Goal: Communication & Community: Answer question/provide support

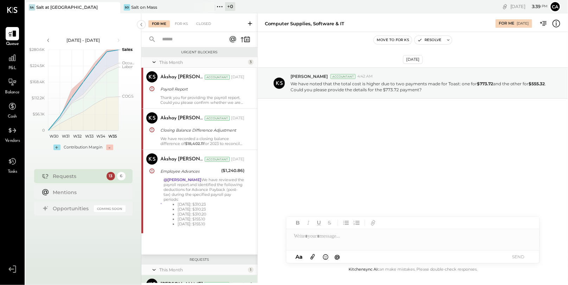
scroll to position [129, 0]
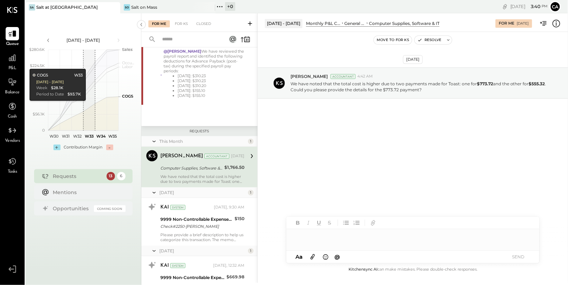
click at [83, 177] on div "Requests" at bounding box center [78, 176] width 50 height 7
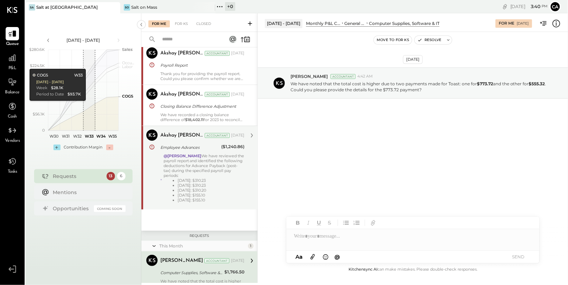
scroll to position [11, 0]
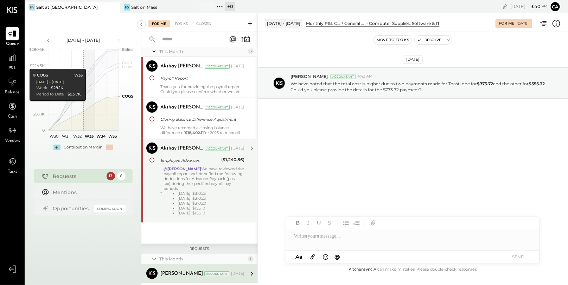
click at [198, 191] on li "[DATE]: $310.23" at bounding box center [210, 193] width 67 height 5
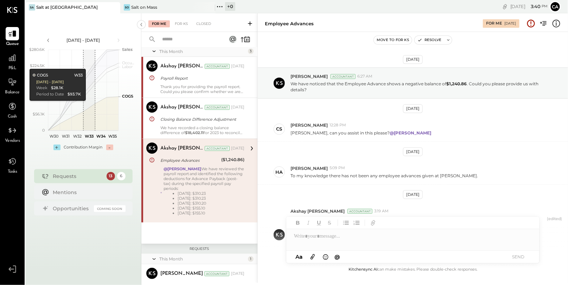
scroll to position [52, 0]
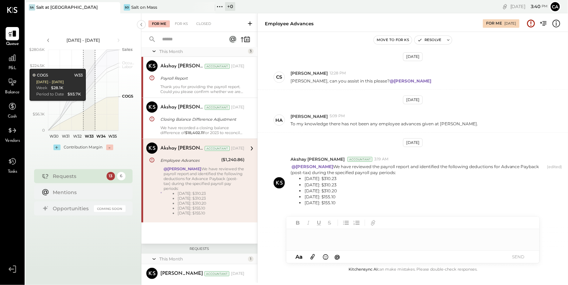
click at [361, 240] on div at bounding box center [412, 237] width 253 height 14
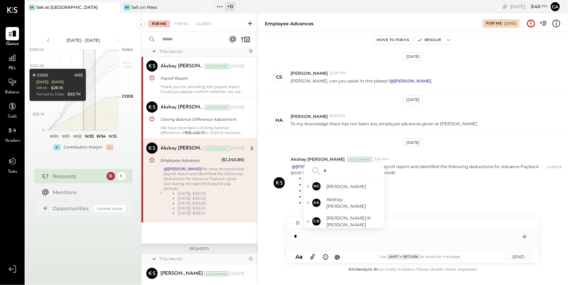
type input "**"
click at [351, 222] on span "[PERSON_NAME]" at bounding box center [353, 221] width 55 height 7
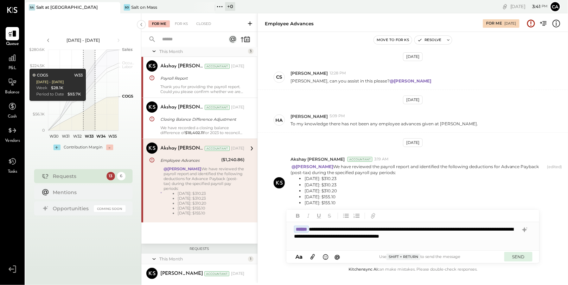
click at [523, 256] on button "SEND" at bounding box center [518, 256] width 28 height 9
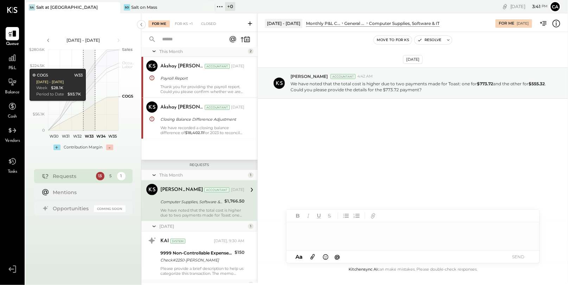
scroll to position [45, 0]
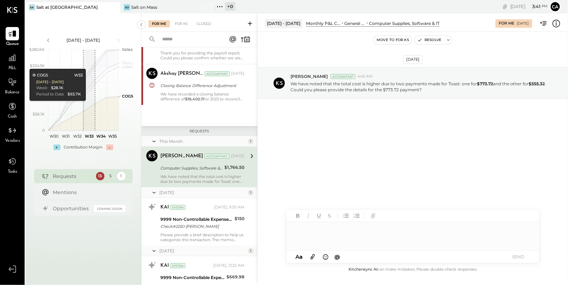
click at [192, 157] on div "[PERSON_NAME]" at bounding box center [181, 156] width 43 height 7
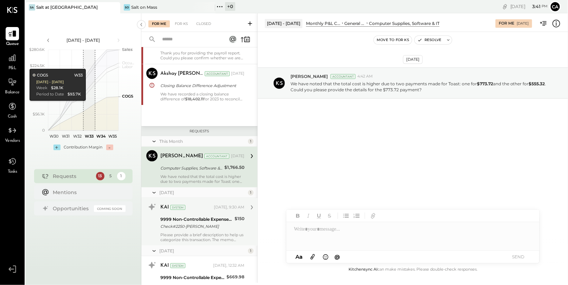
click at [200, 215] on div "9999 Non-Controllable Expenses:Other Income and Expenses:To Be Classified P&L C…" at bounding box center [196, 222] width 72 height 15
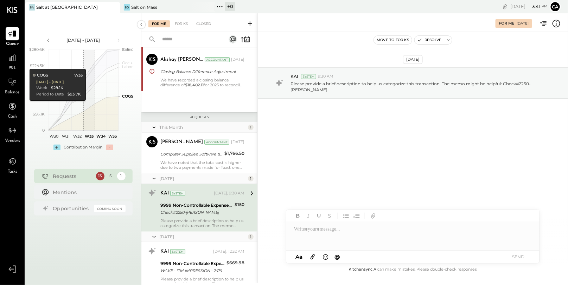
scroll to position [83, 0]
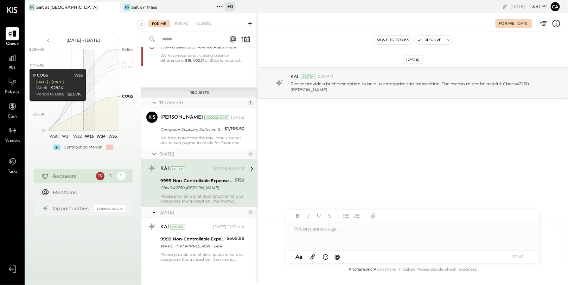
click at [196, 194] on div "Please provide a brief description to help us categorize this transaction. The …" at bounding box center [202, 199] width 84 height 10
click at [365, 236] on div at bounding box center [412, 236] width 253 height 28
click at [518, 254] on button "SEND" at bounding box center [518, 256] width 28 height 9
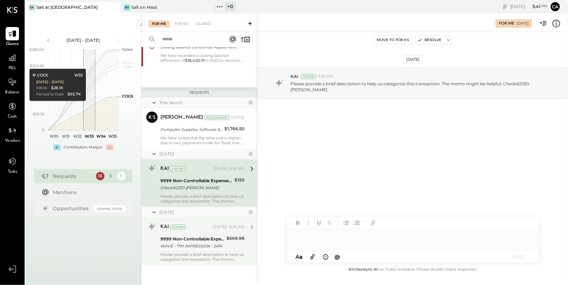
scroll to position [25, 0]
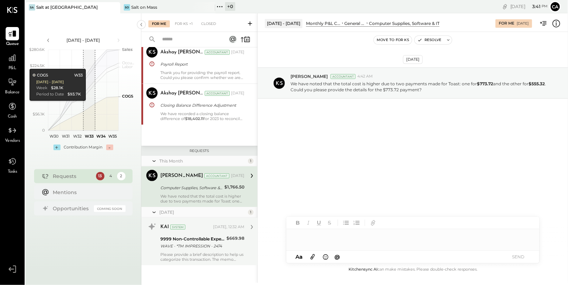
click at [214, 247] on div "WAVE - *TM IMPRESSION - 2474" at bounding box center [192, 246] width 64 height 7
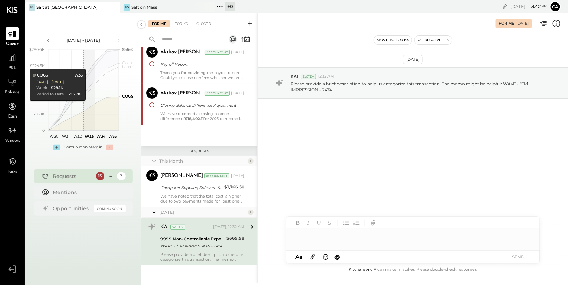
click at [333, 238] on div at bounding box center [412, 240] width 253 height 21
click at [515, 258] on button "SEND" at bounding box center [518, 256] width 28 height 9
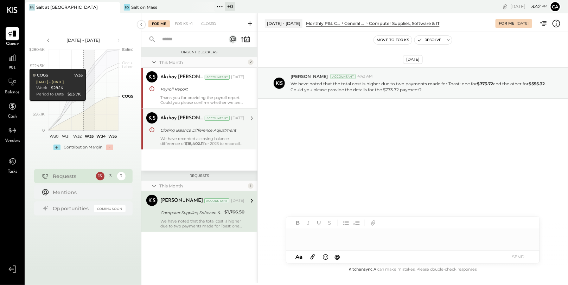
click at [187, 145] on strong "$18,402.11" at bounding box center [194, 143] width 19 height 5
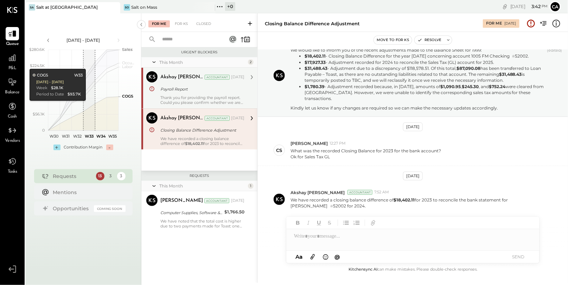
click at [200, 104] on div "Thank you for providing the payroll report. Could you please confirm whether we…" at bounding box center [202, 100] width 84 height 10
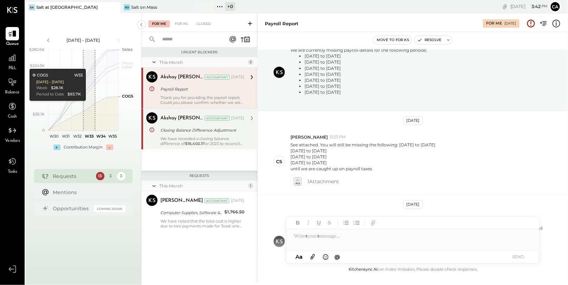
scroll to position [90, 0]
